Goal: Task Accomplishment & Management: Use online tool/utility

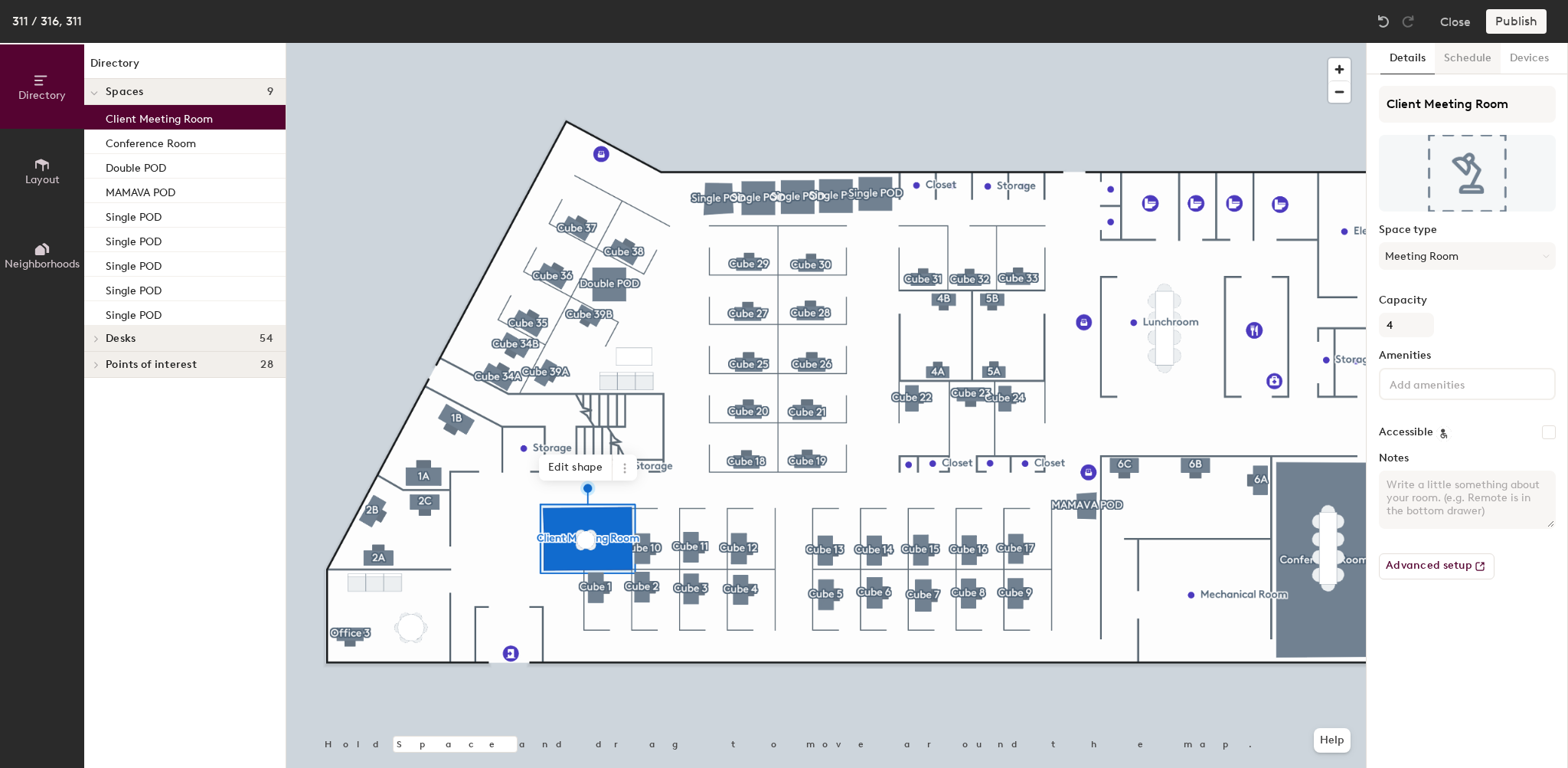
click at [1470, 58] on button "Schedule" at bounding box center [1468, 59] width 66 height 32
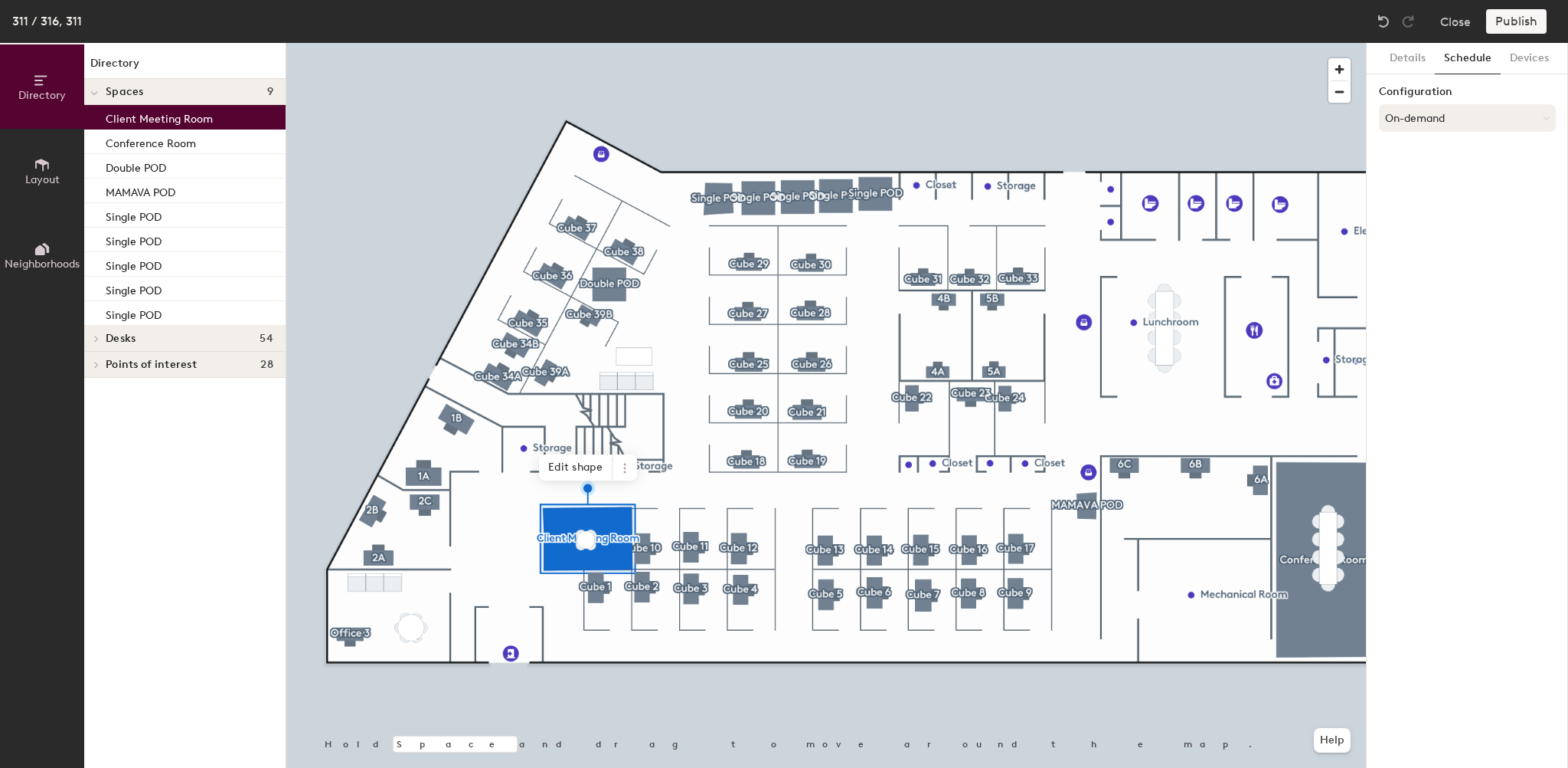
click at [1435, 119] on button "On-demand" at bounding box center [1468, 117] width 177 height 27
click at [1415, 175] on div "Scheduled" at bounding box center [1467, 179] width 175 height 23
click at [1430, 154] on button "Select account" at bounding box center [1468, 151] width 177 height 27
click at [1408, 208] on div "Microsoft 365" at bounding box center [1467, 213] width 175 height 23
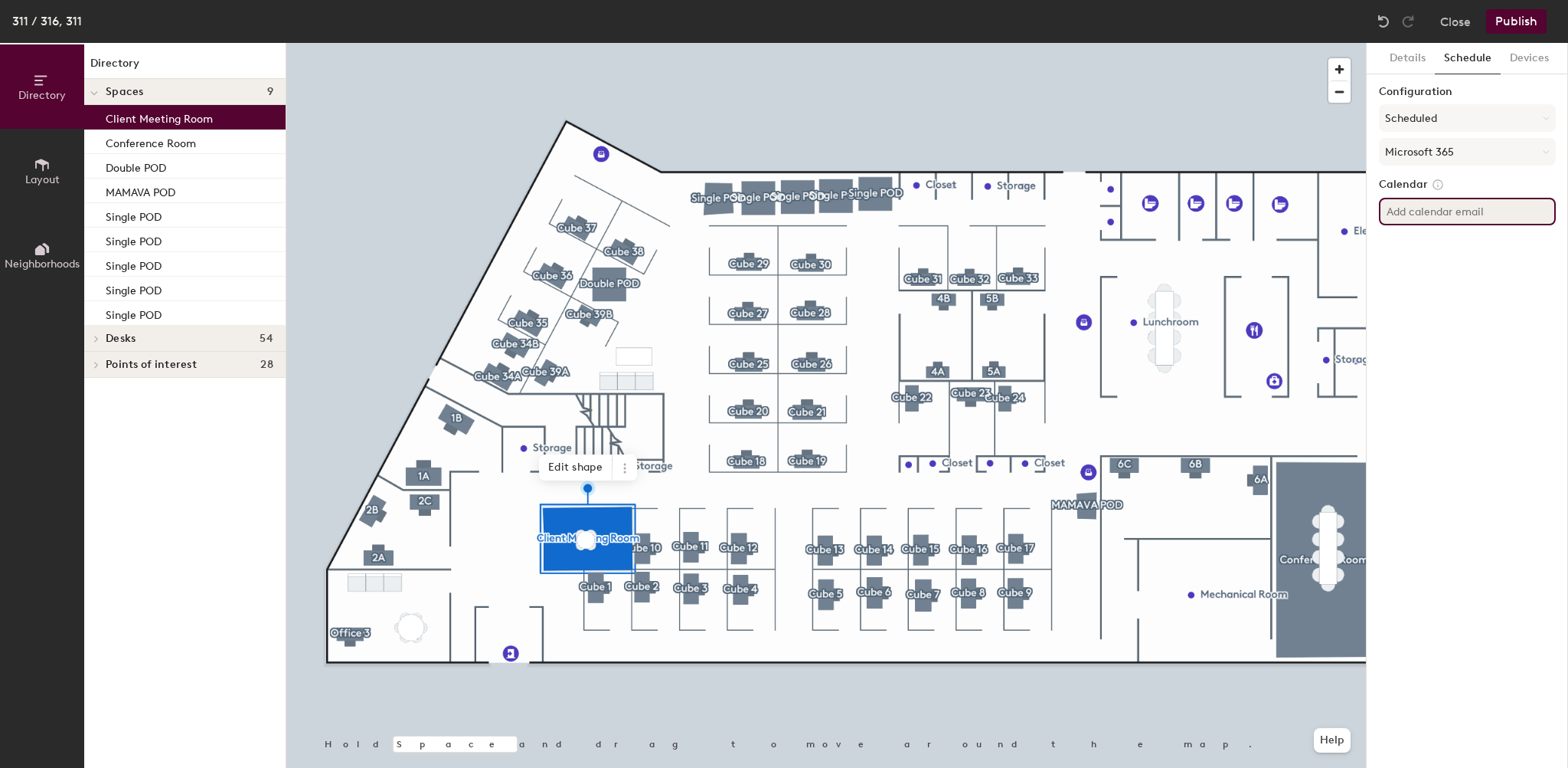
click at [1385, 210] on input at bounding box center [1468, 210] width 177 height 27
click at [1131, 43] on div at bounding box center [826, 43] width 1079 height 0
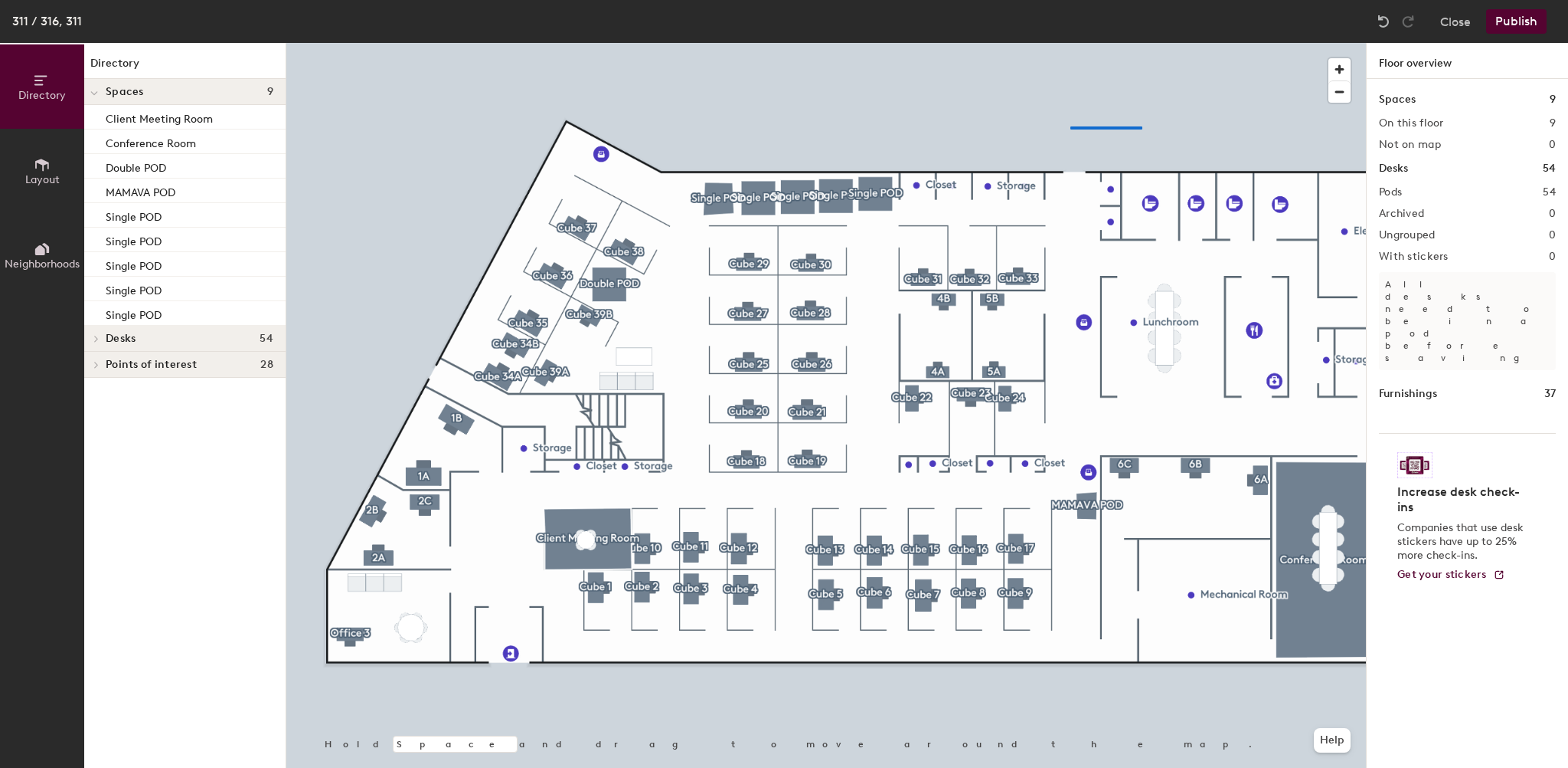
click at [1097, 43] on div at bounding box center [826, 43] width 1079 height 0
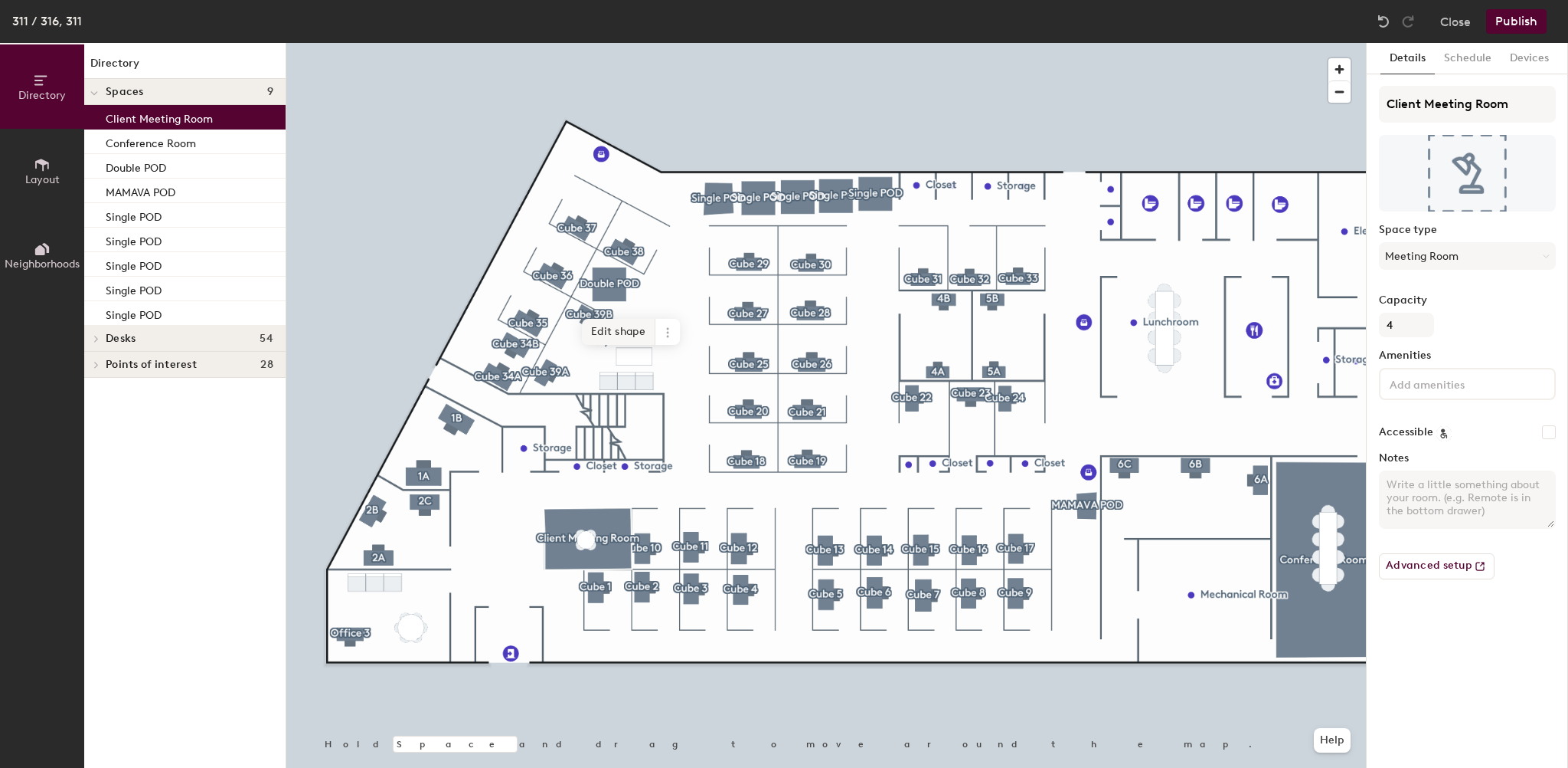
click at [597, 332] on span "Edit shape" at bounding box center [619, 332] width 74 height 26
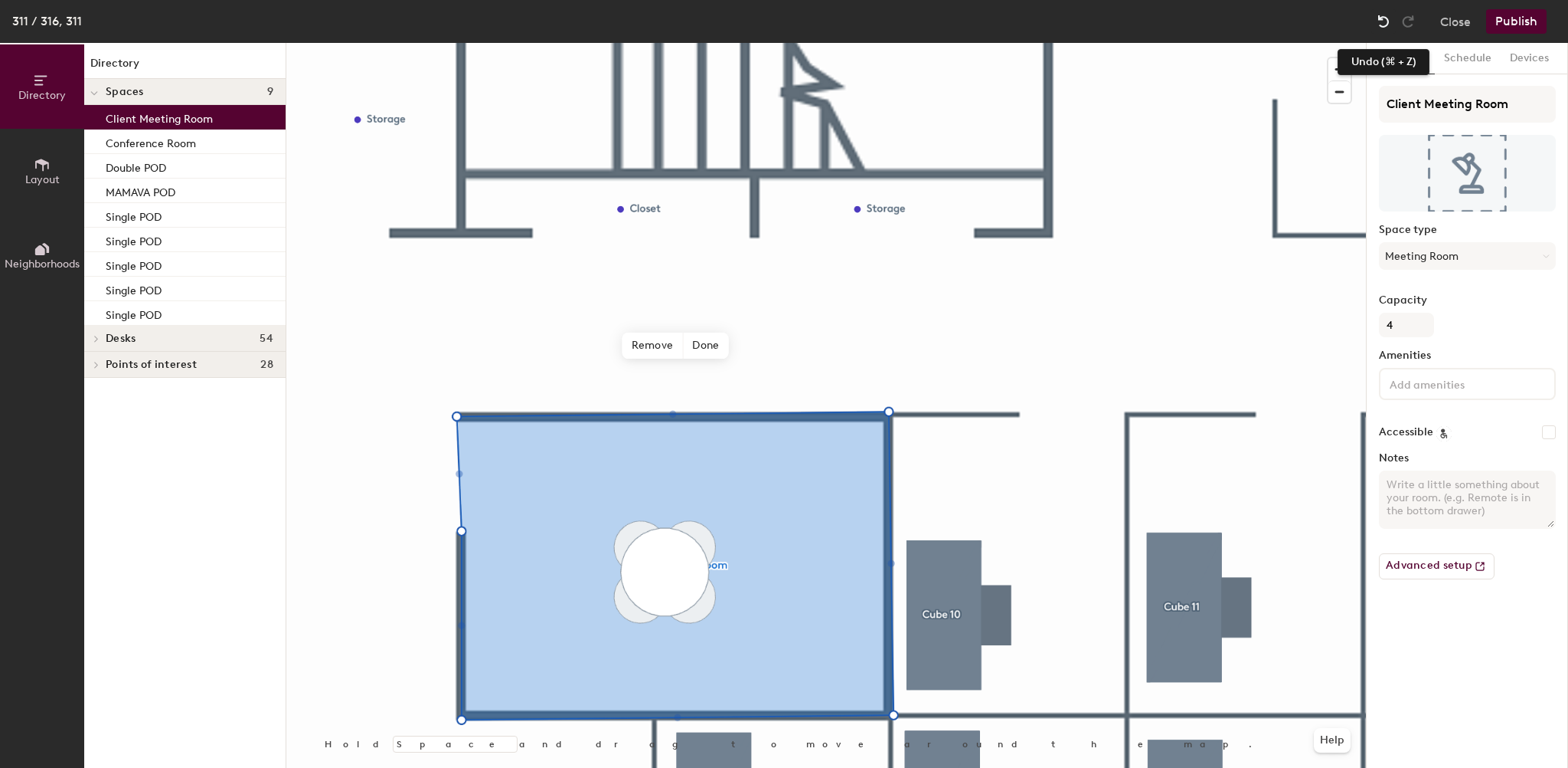
click at [1385, 25] on img at bounding box center [1383, 21] width 15 height 15
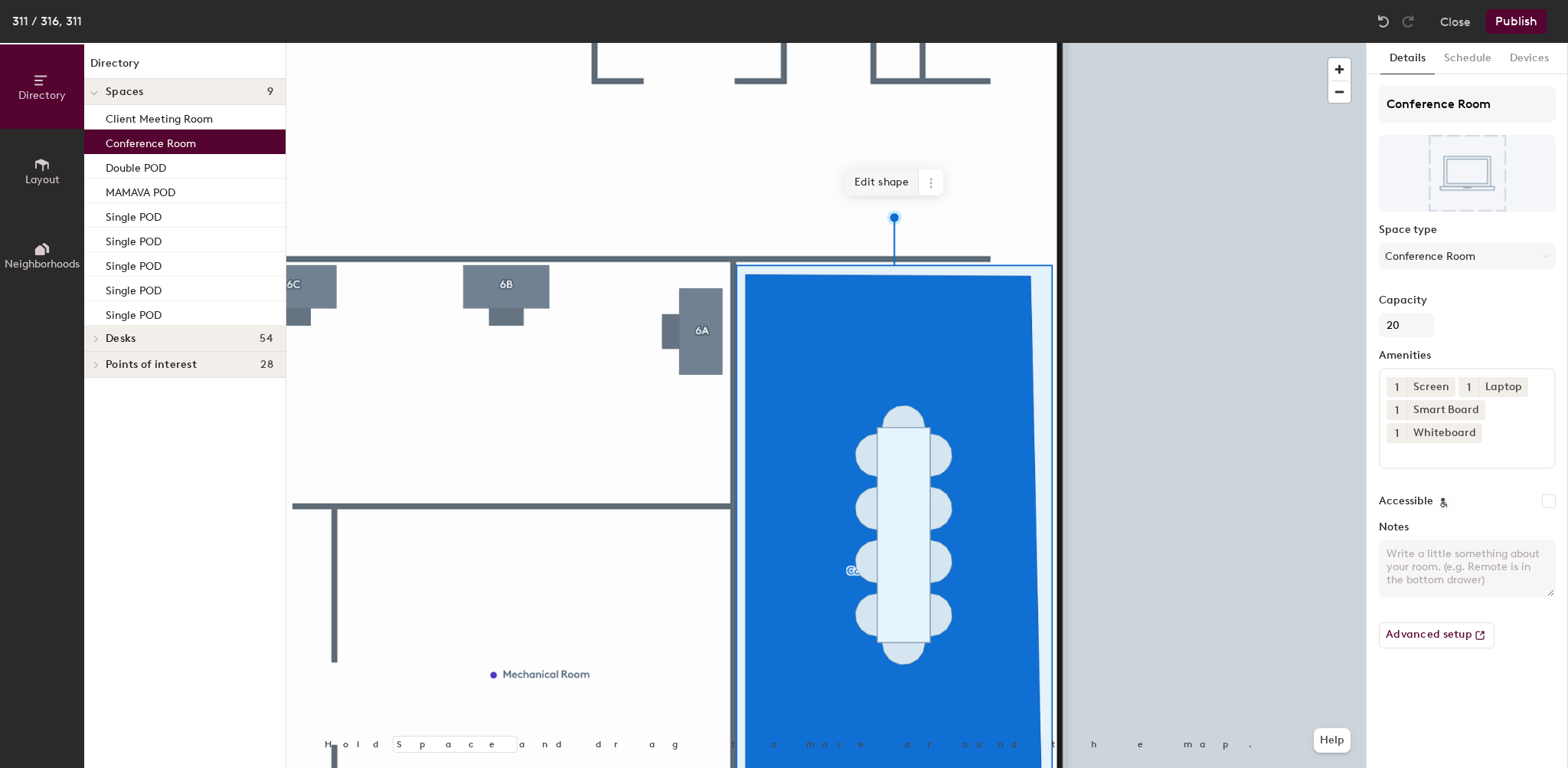
click at [885, 181] on span "Edit shape" at bounding box center [882, 182] width 74 height 26
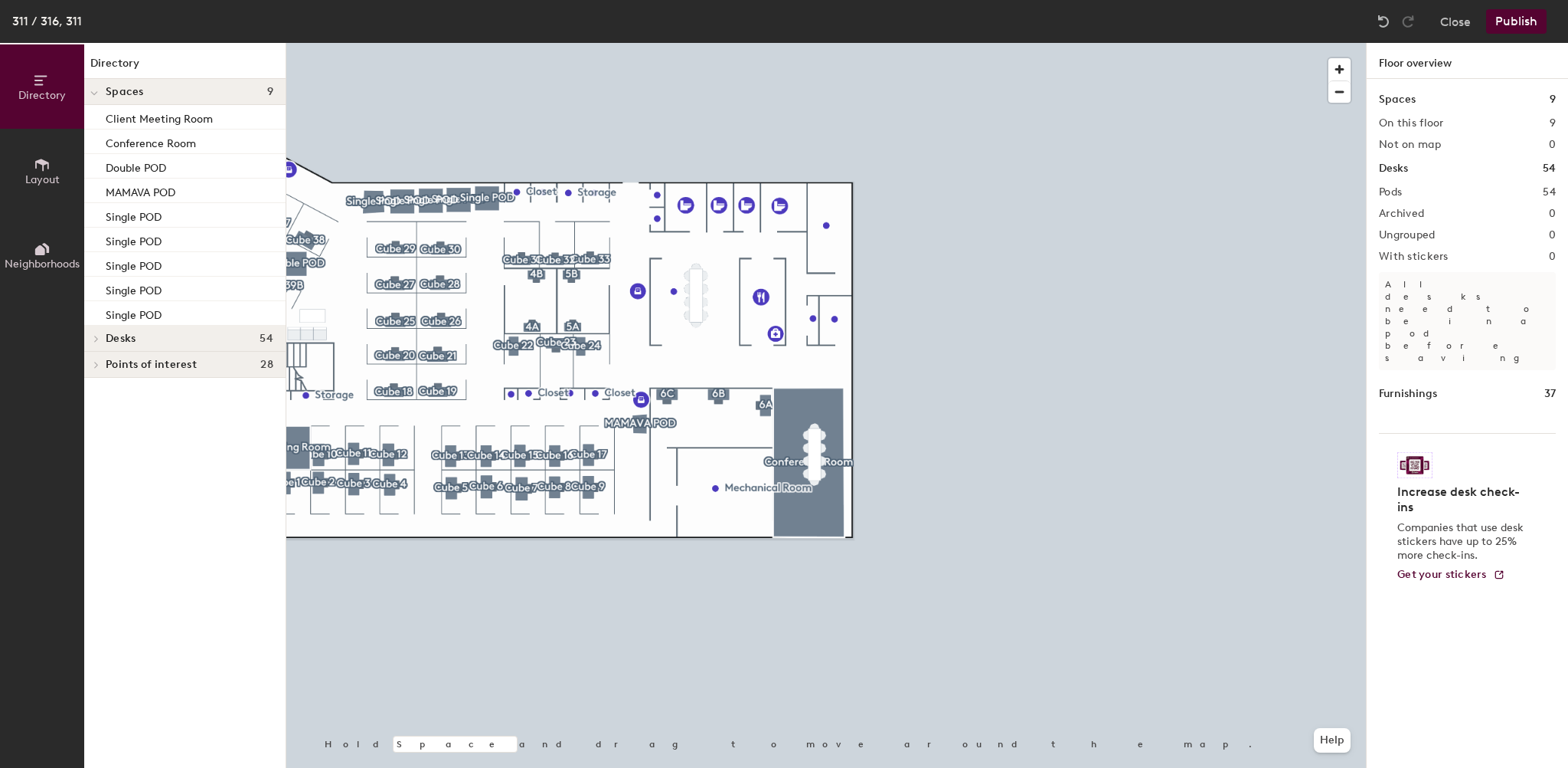
click at [1509, 23] on button "Publish" at bounding box center [1516, 21] width 61 height 25
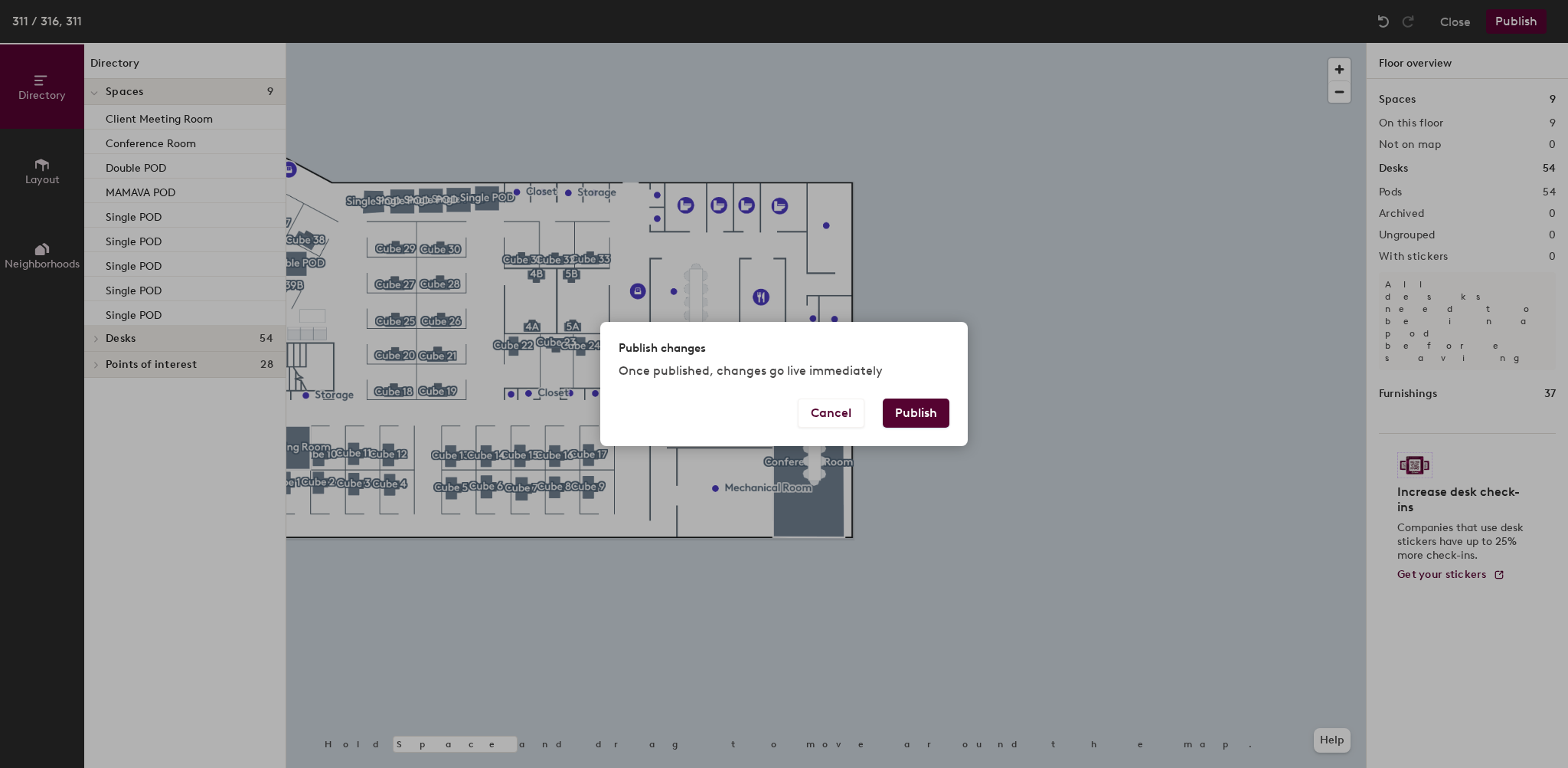
click at [904, 416] on button "Publish" at bounding box center [917, 412] width 67 height 29
